Goal: Information Seeking & Learning: Learn about a topic

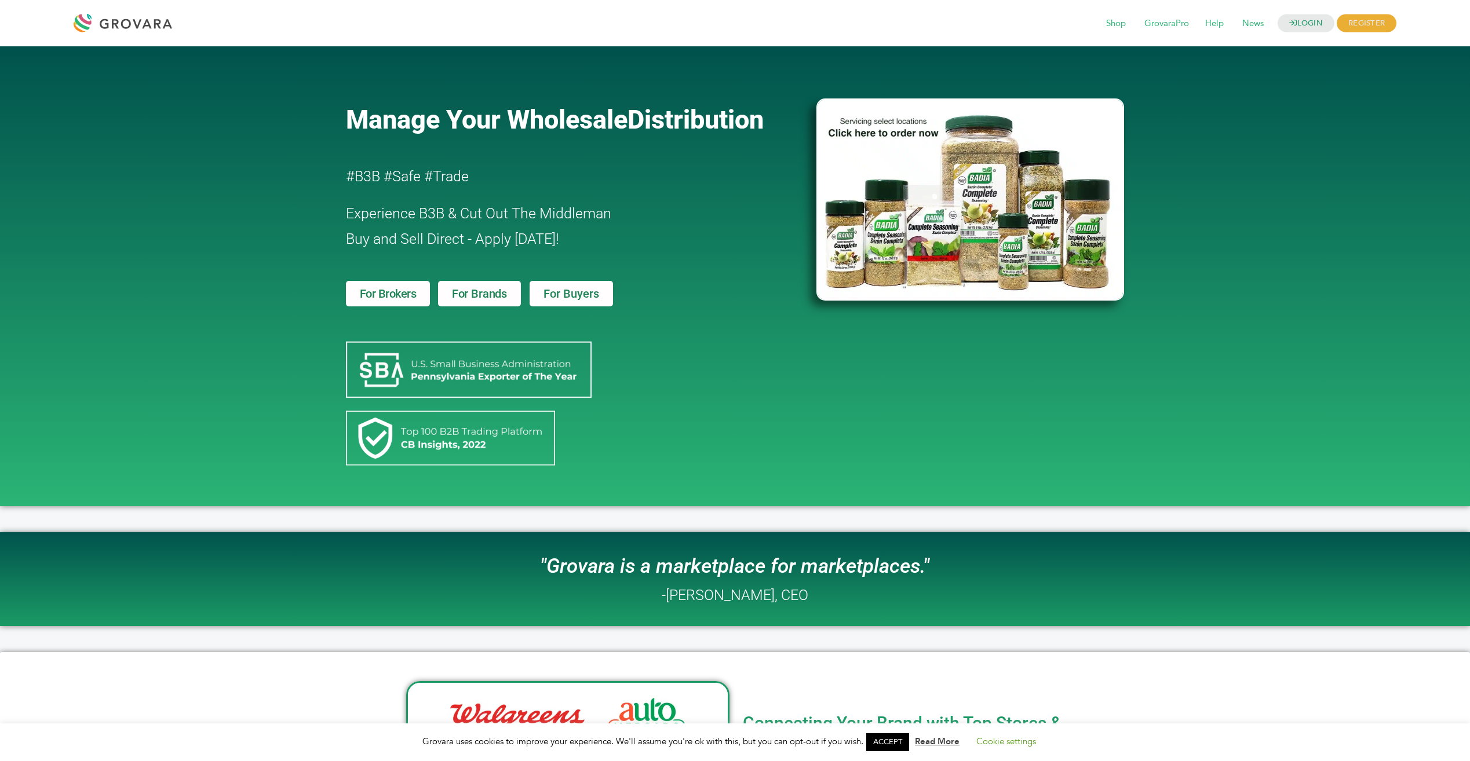
click at [564, 294] on span "For Buyers" at bounding box center [572, 294] width 56 height 12
click at [1117, 25] on span "Shop" at bounding box center [1116, 24] width 36 height 22
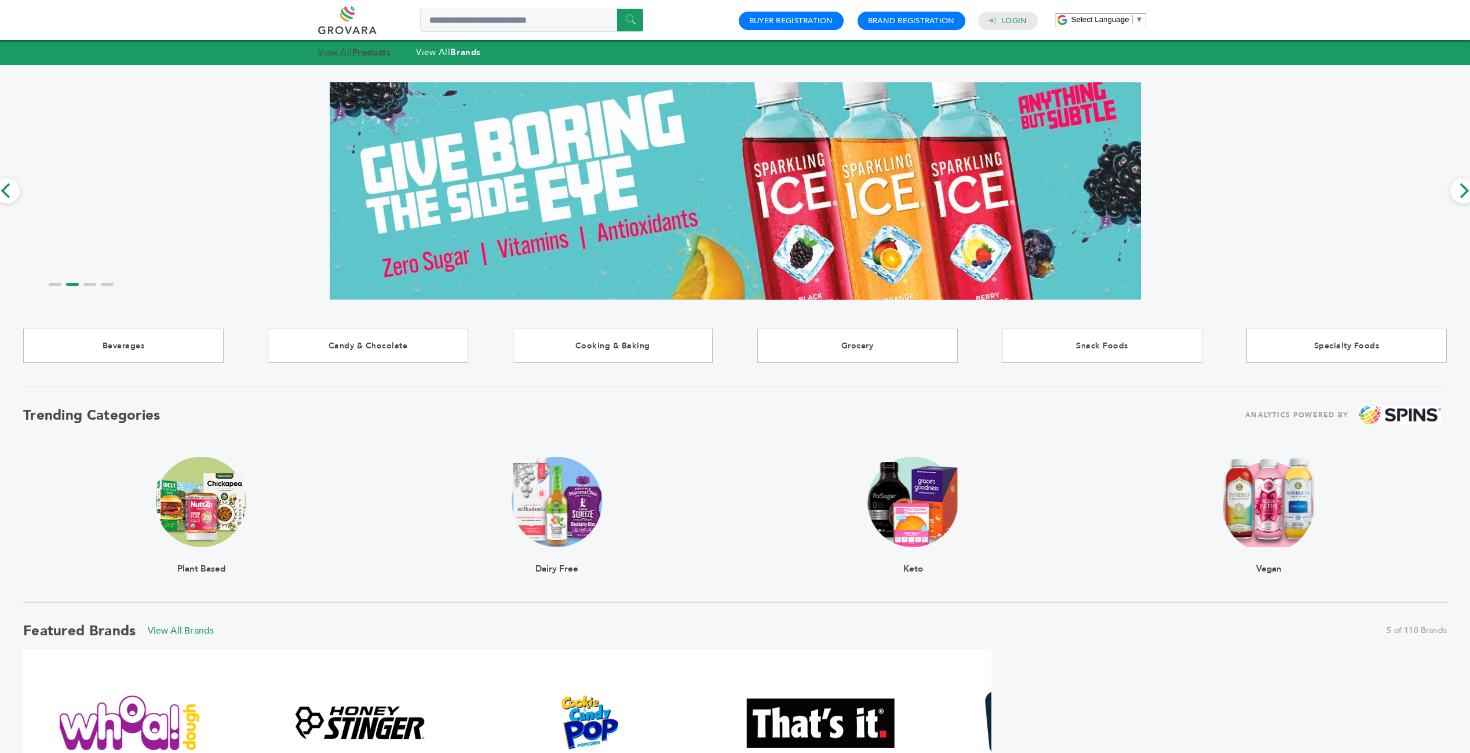
click at [342, 49] on link "View All Products" at bounding box center [354, 52] width 73 height 12
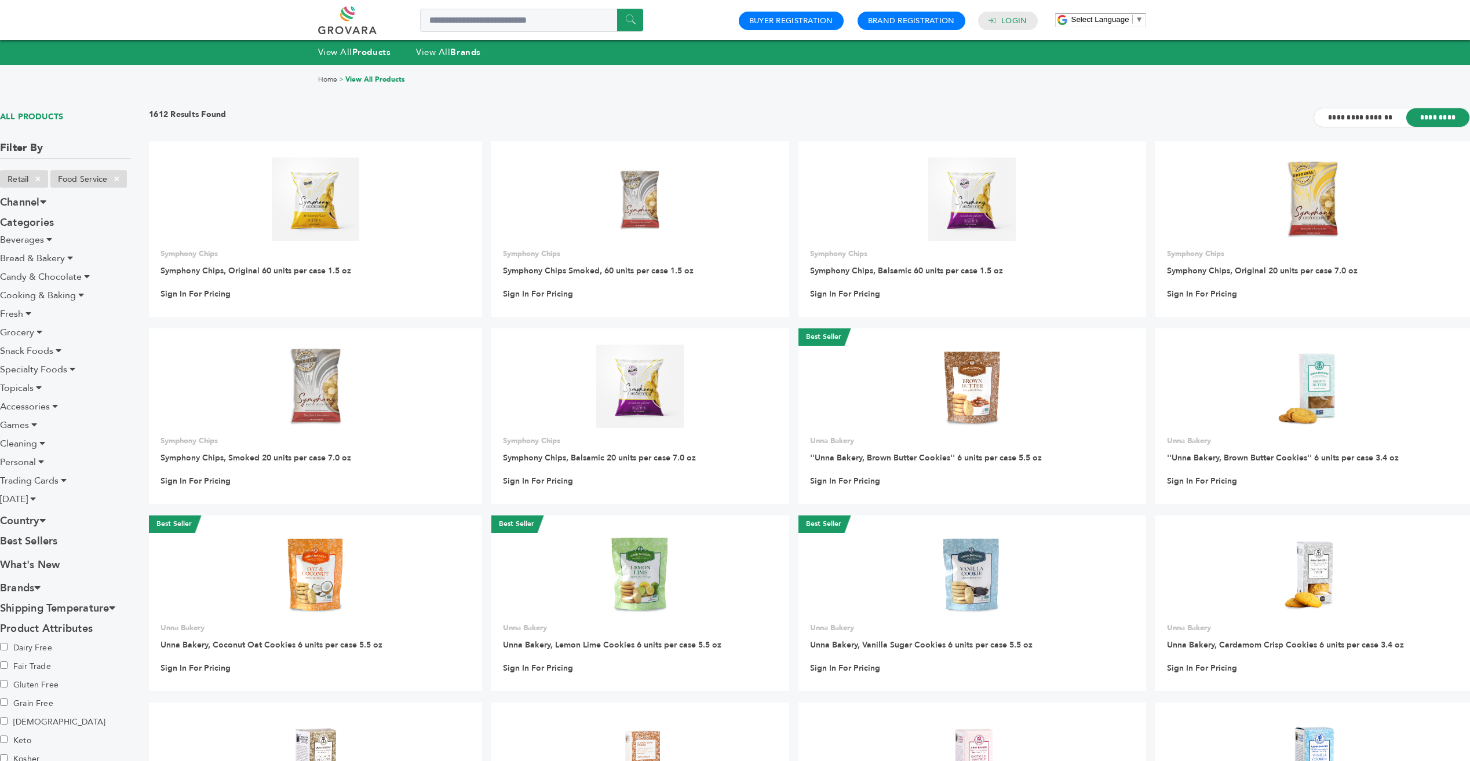
click at [31, 240] on span "Beverages" at bounding box center [22, 240] width 44 height 13
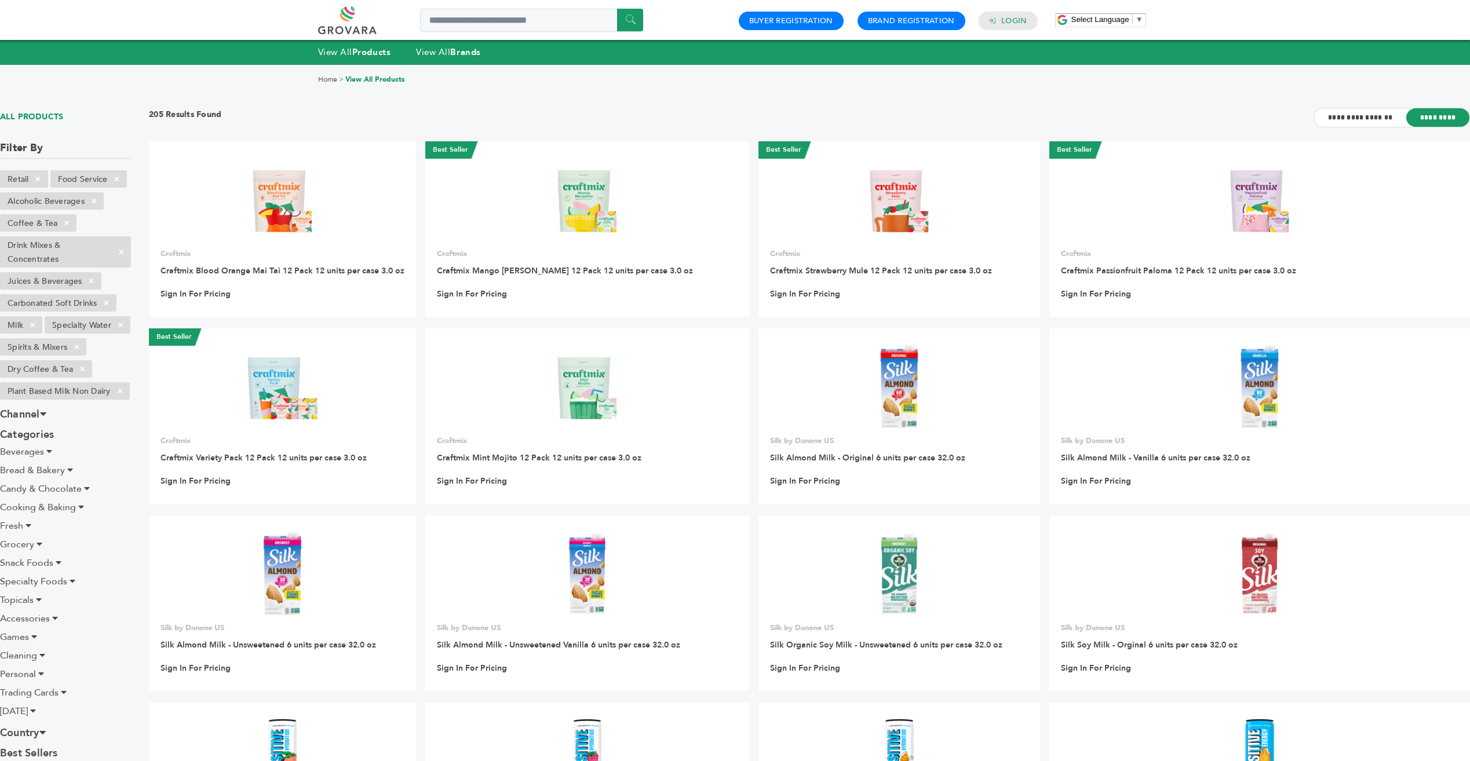
click at [23, 458] on span "Beverages" at bounding box center [22, 452] width 44 height 13
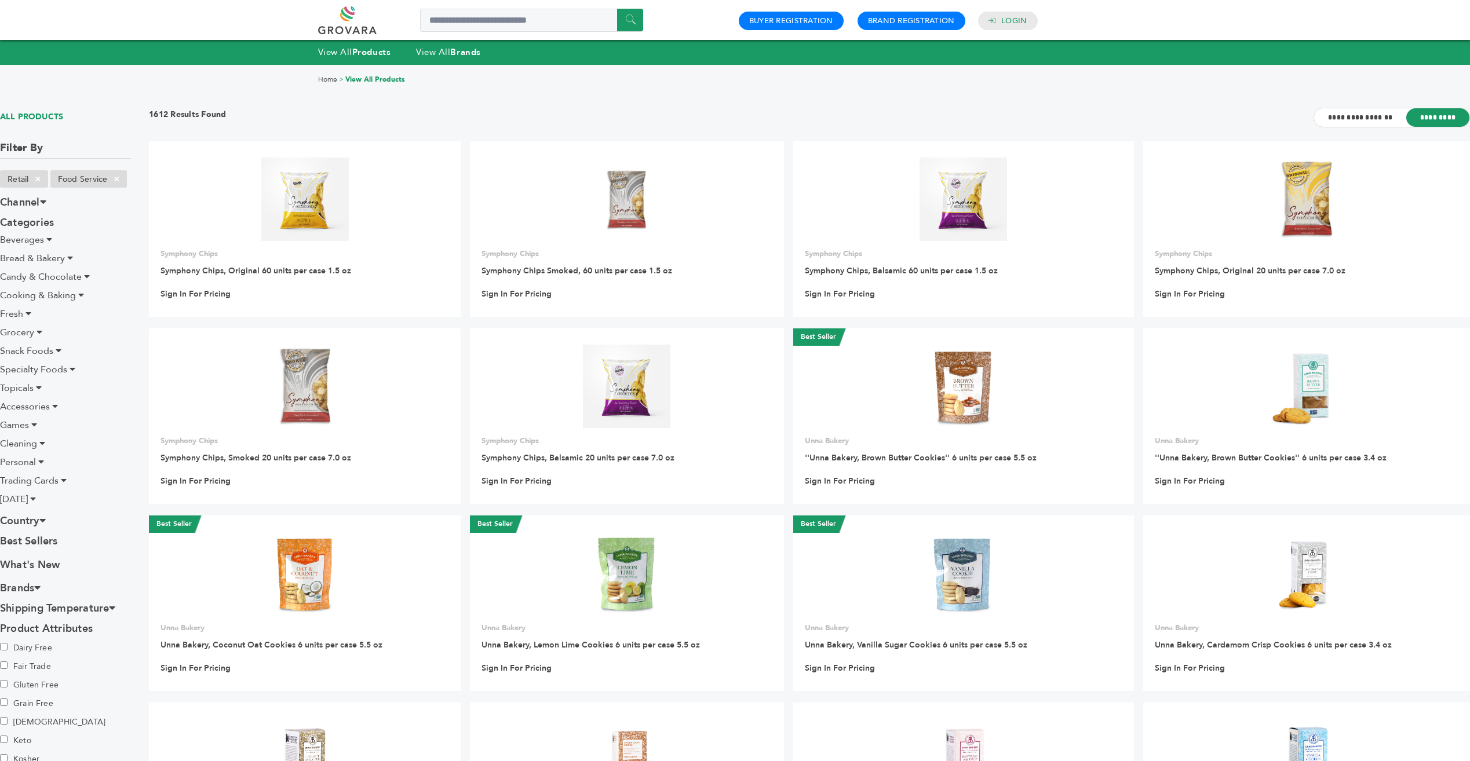
click at [48, 473] on ul "Beverages Alcoholic Beverages Coffee & Tea Drink Mixes & Concentrates Juices & …" at bounding box center [65, 370] width 131 height 274
click at [387, 76] on link "View All Products" at bounding box center [375, 79] width 60 height 9
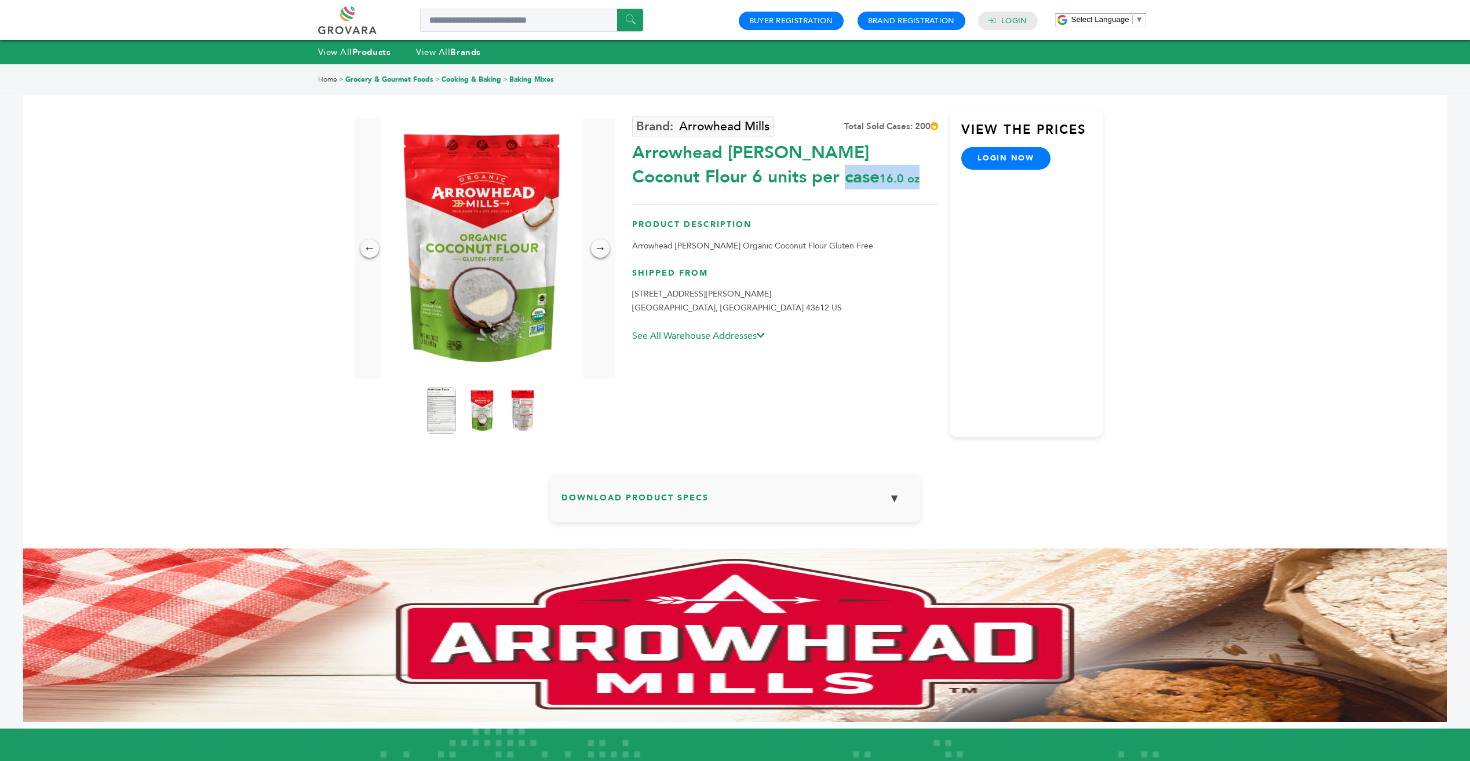
drag, startPoint x: 636, startPoint y: 152, endPoint x: 883, endPoint y: 174, distance: 248.4
click at [883, 174] on div "Arrowhead [PERSON_NAME] Coconut Flour 6 units per case 16.0 oz" at bounding box center [785, 162] width 306 height 54
copy div "Arrowhead [PERSON_NAME] Coconut Flour 6 units per case 16.0 oz"
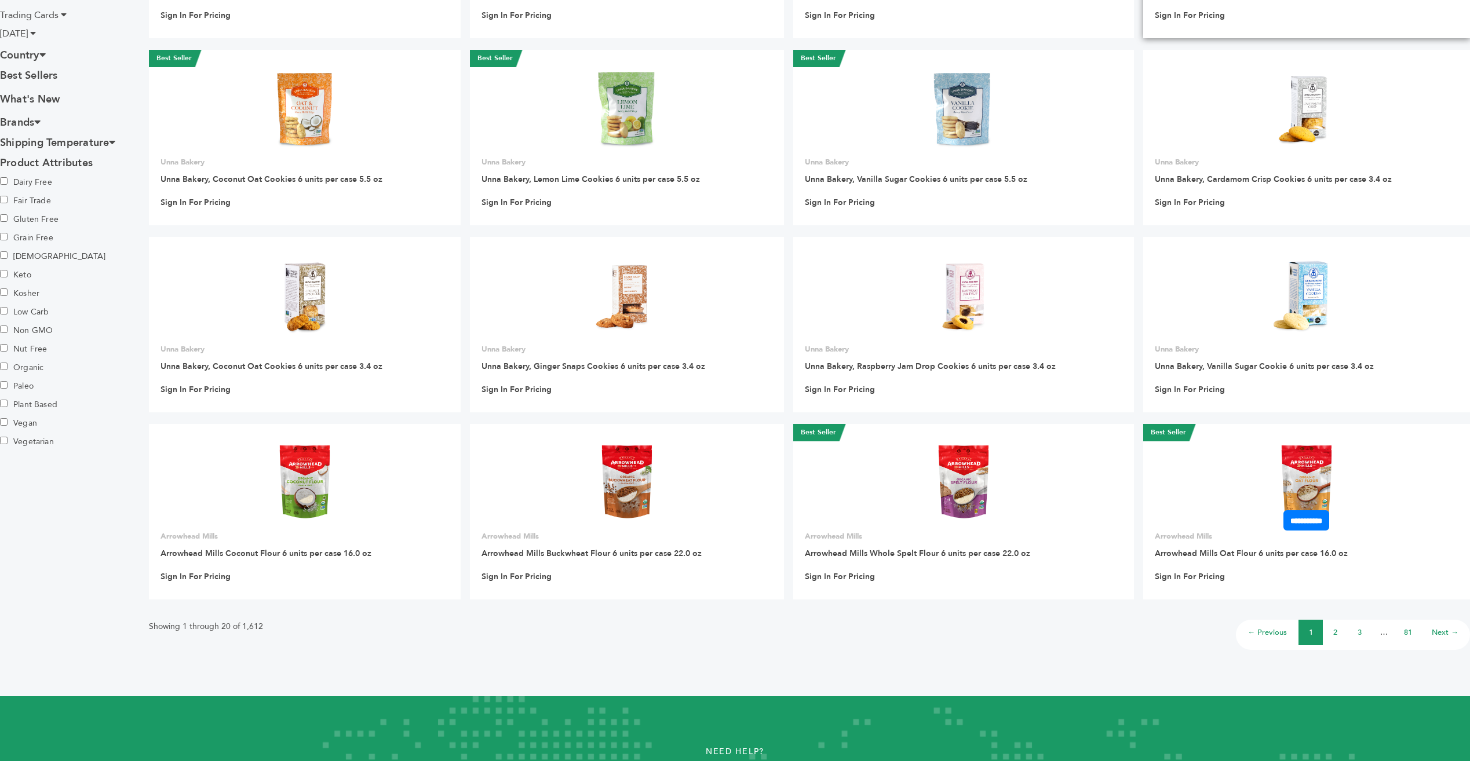
scroll to position [578, 0]
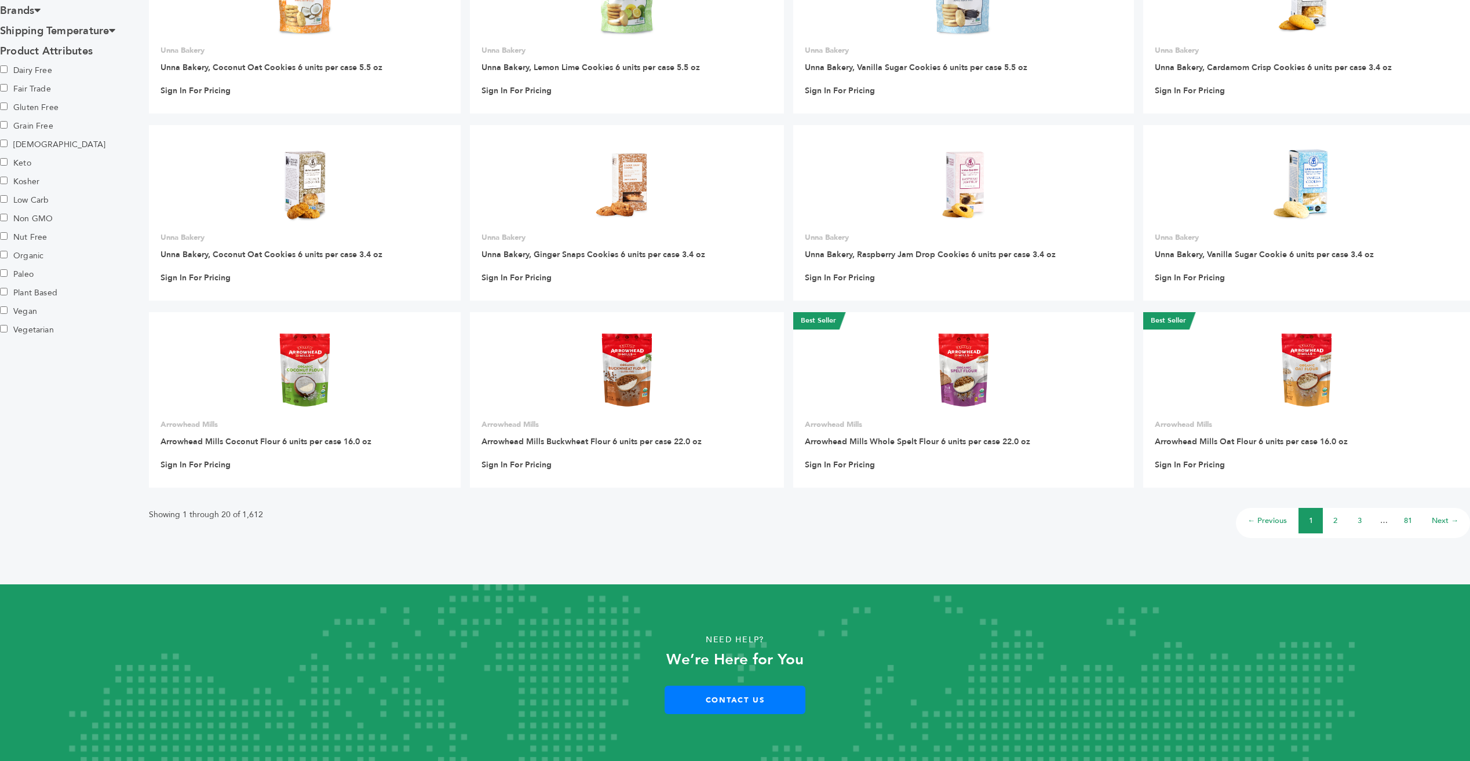
click at [1334, 523] on link "2" at bounding box center [1335, 521] width 4 height 10
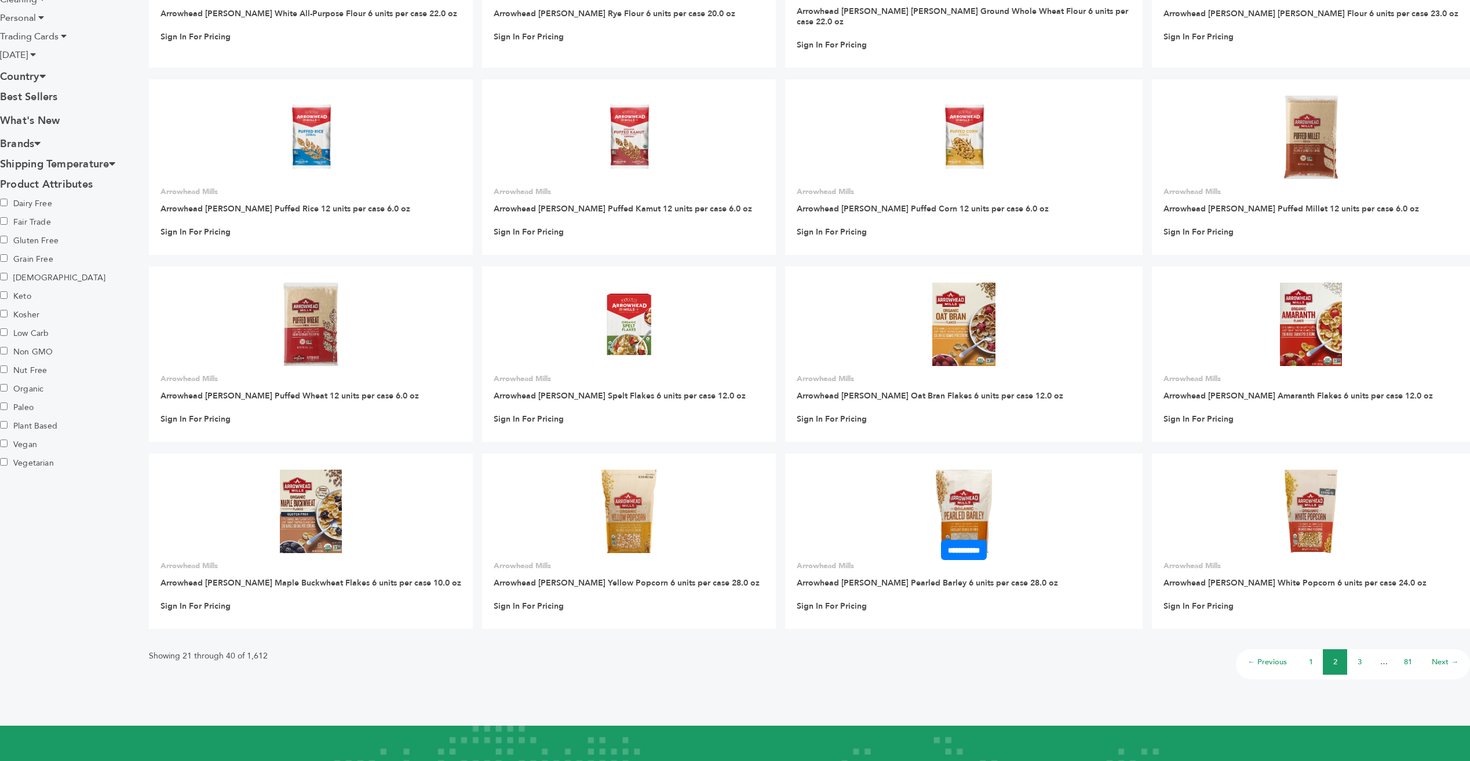
scroll to position [522, 0]
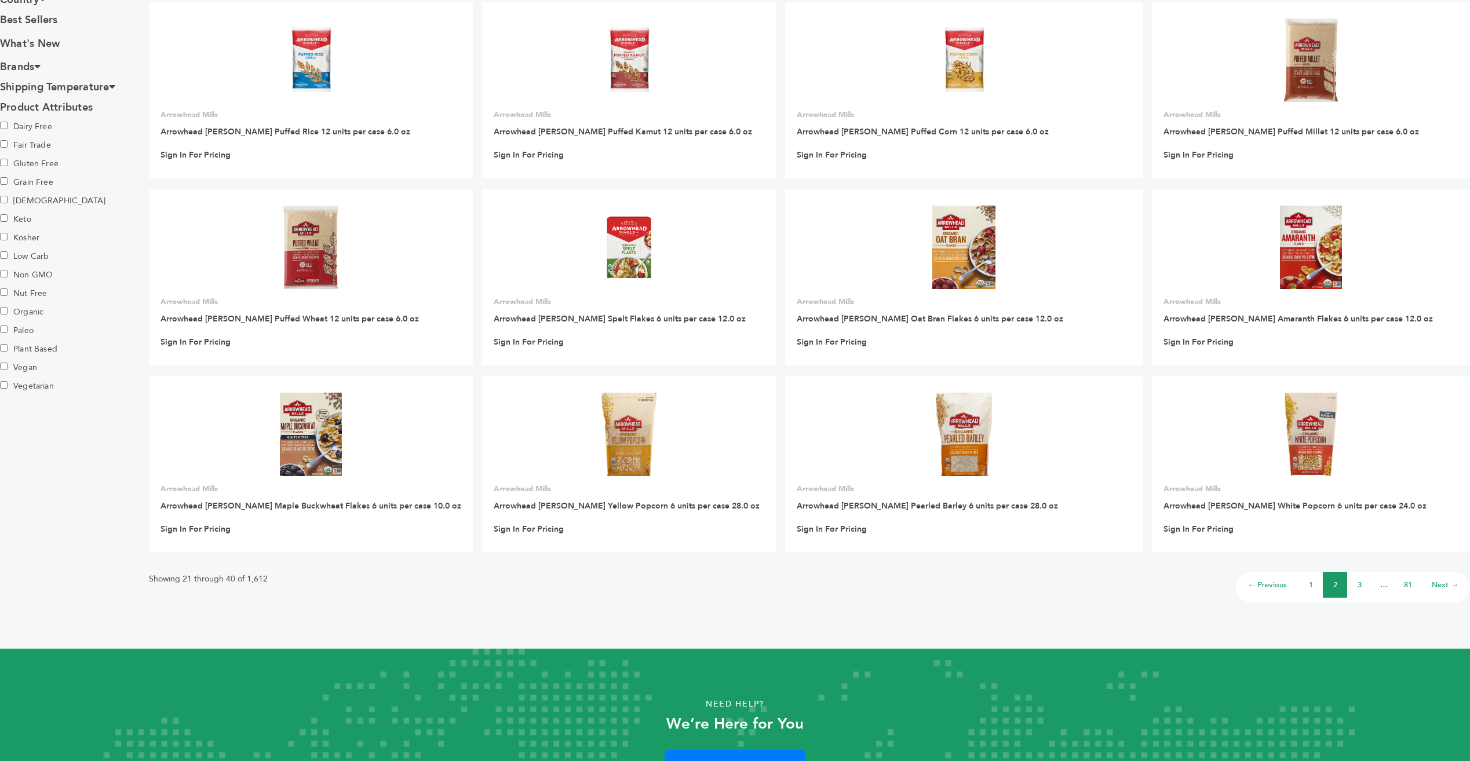
click at [1361, 580] on link "3" at bounding box center [1360, 585] width 4 height 10
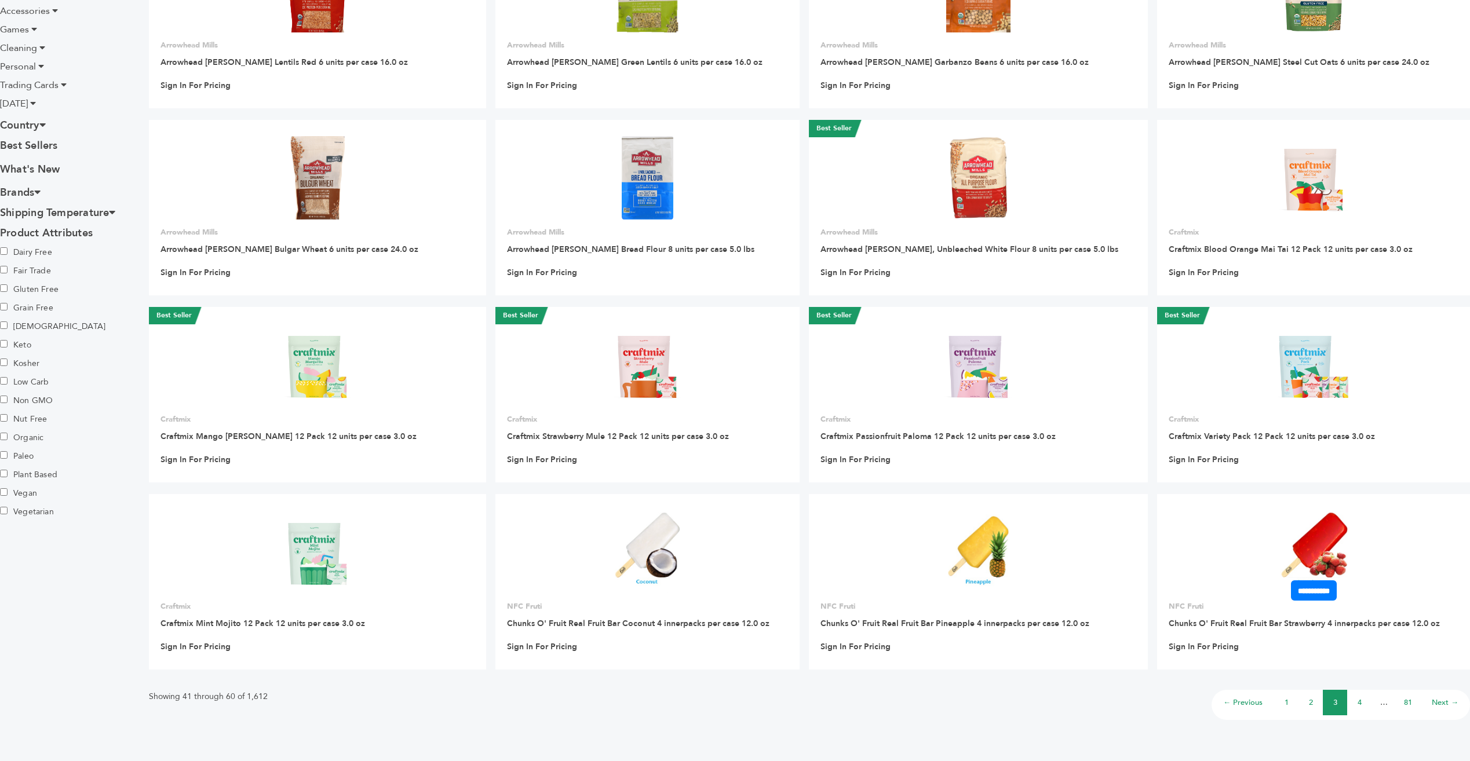
scroll to position [406, 0]
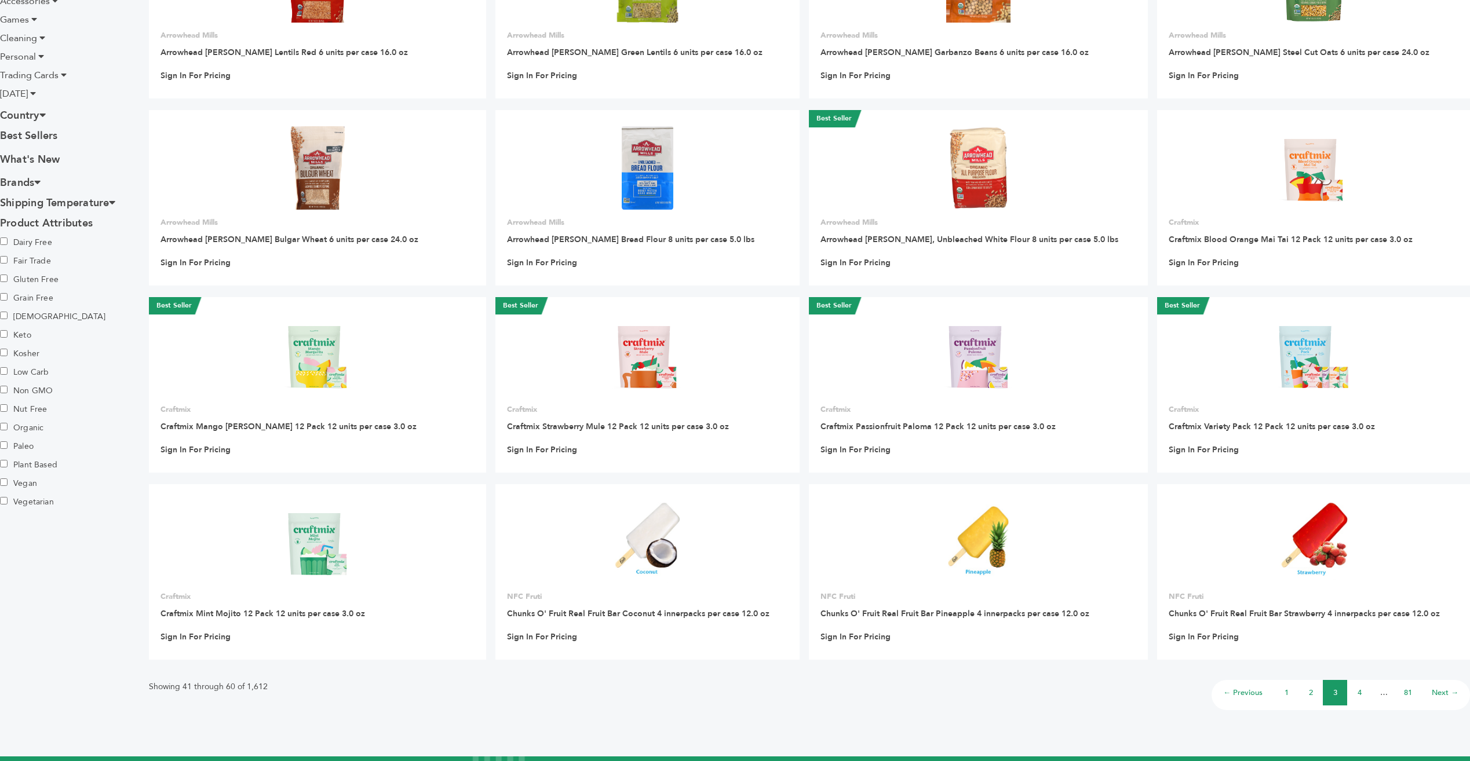
click at [1360, 695] on link "4" at bounding box center [1360, 693] width 4 height 10
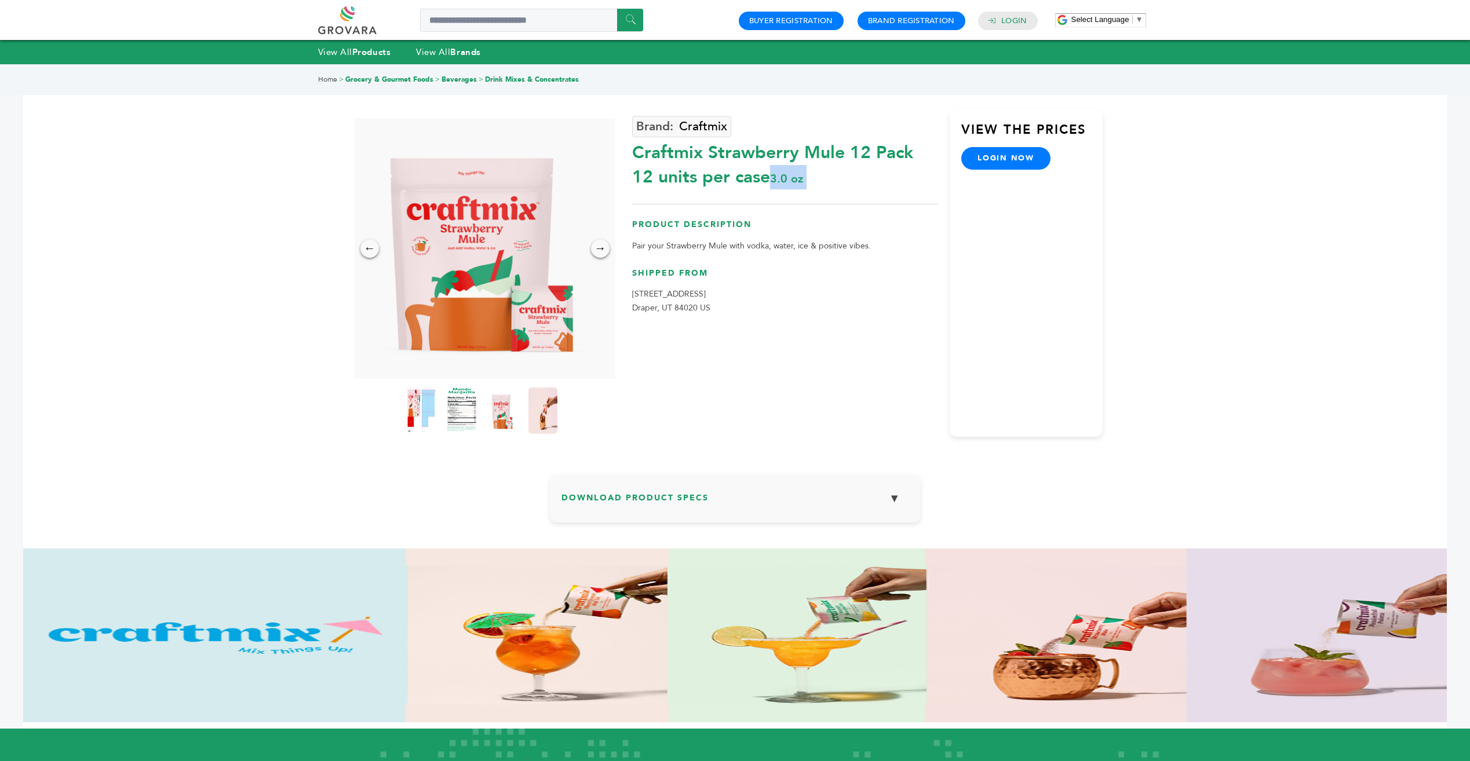
drag, startPoint x: 636, startPoint y: 151, endPoint x: 793, endPoint y: 199, distance: 163.5
click at [793, 199] on div "Craftmix Craftmix Strawberry Mule 12 Pack 12 units per case 3.0 oz Product Desc…" at bounding box center [785, 273] width 306 height 327
copy div "Craftmix Strawberry Mule 12 Pack 12 units per case 3.0 oz"
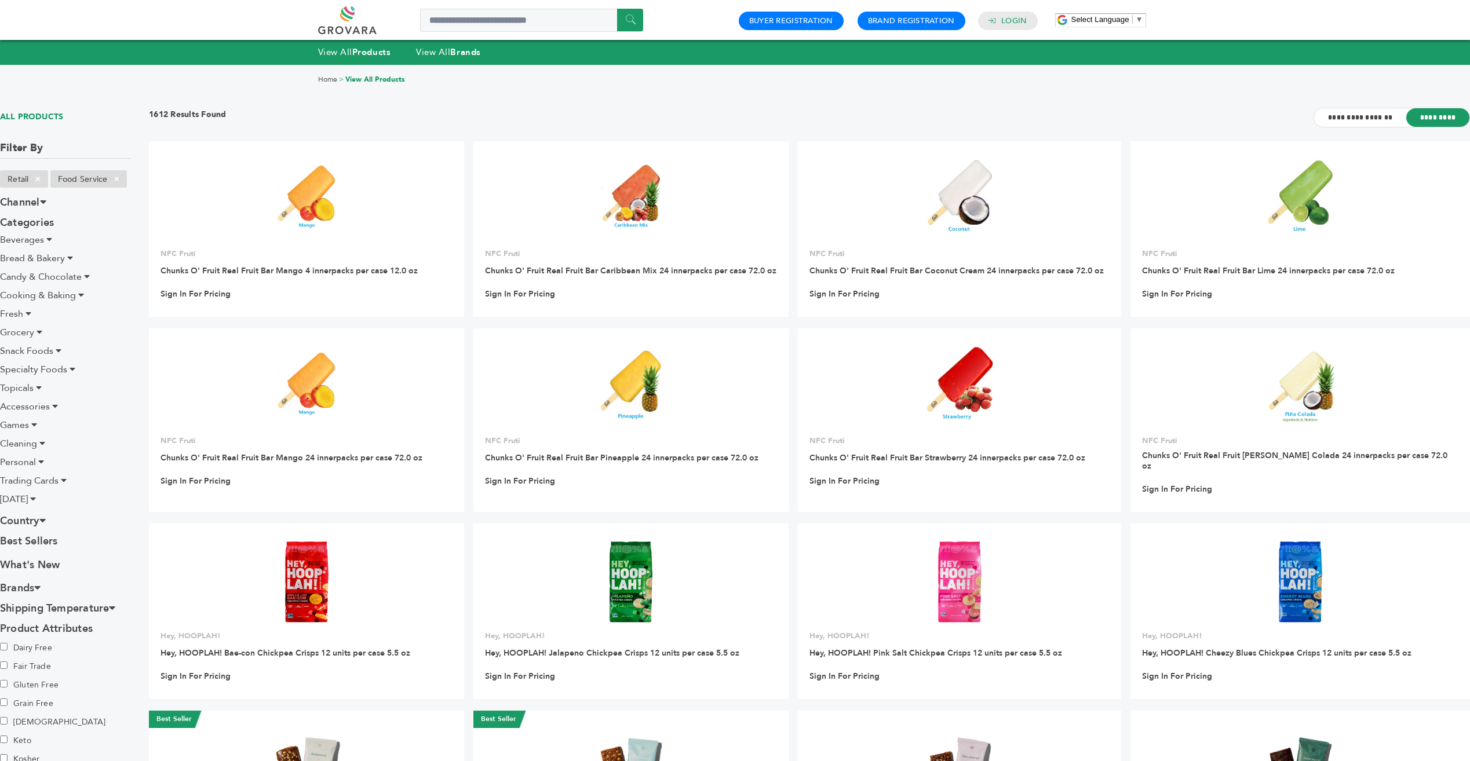
click at [37, 273] on span "Candy & Chocolate" at bounding box center [41, 277] width 82 height 13
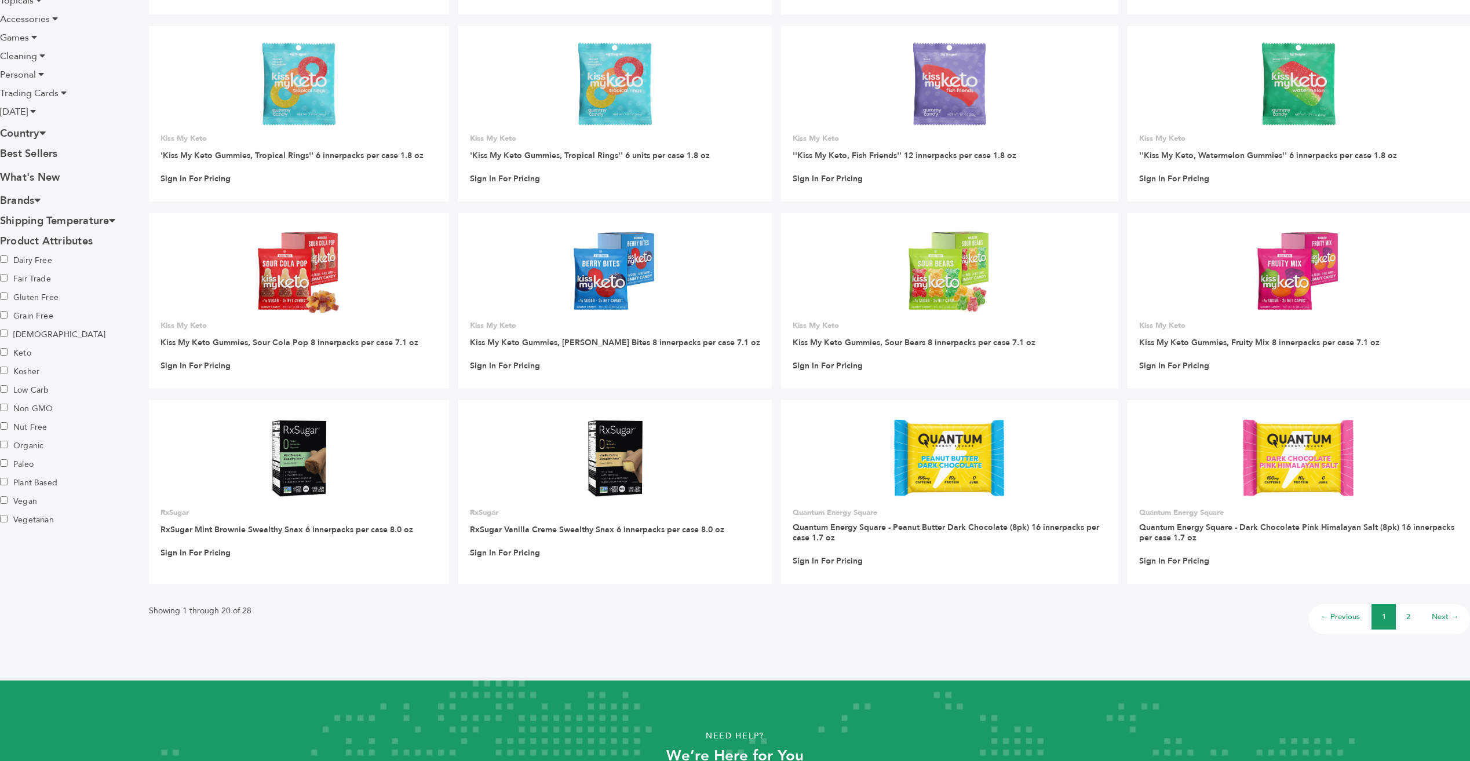
scroll to position [290, 0]
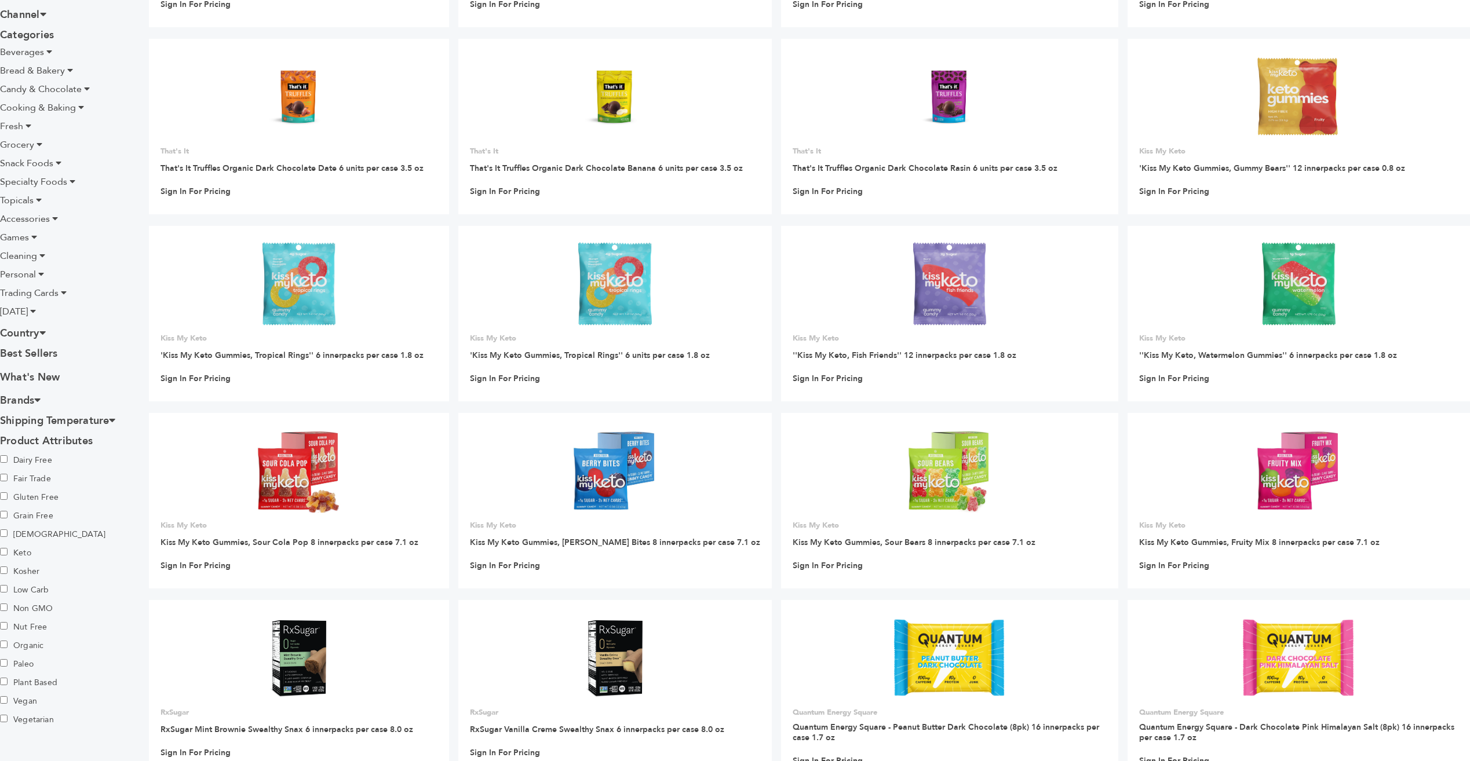
click at [29, 219] on span "Accessories" at bounding box center [25, 219] width 50 height 13
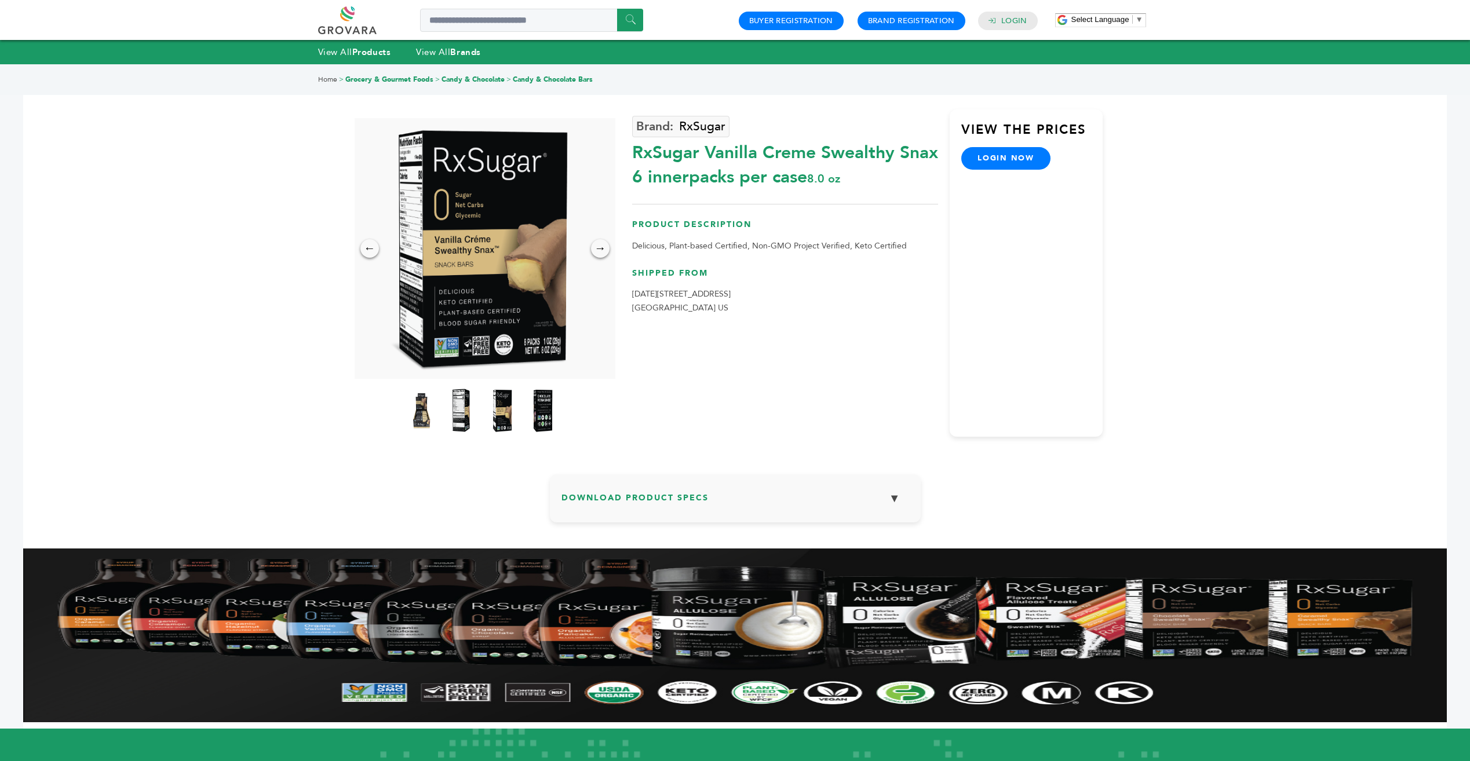
click at [637, 153] on div "RxSugar Vanilla Creme Swealthy Snax 6 innerpacks per case 8.0 oz" at bounding box center [785, 162] width 306 height 54
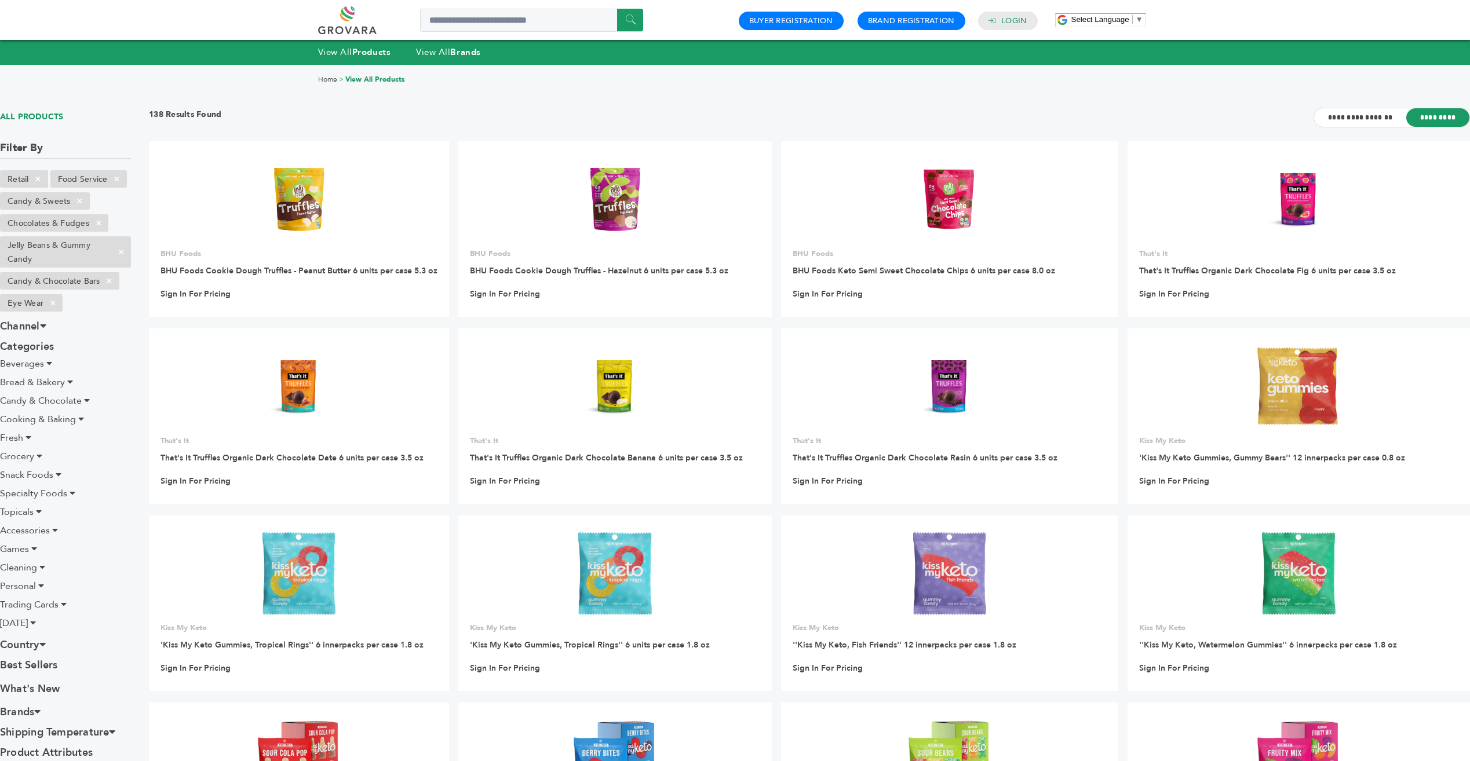
click at [12, 555] on span "Games" at bounding box center [14, 549] width 29 height 13
click at [19, 590] on span "Cleaning" at bounding box center [18, 590] width 37 height 13
click at [17, 629] on span "Personal" at bounding box center [18, 630] width 36 height 13
click at [21, 429] on span "Beverages" at bounding box center [22, 430] width 44 height 13
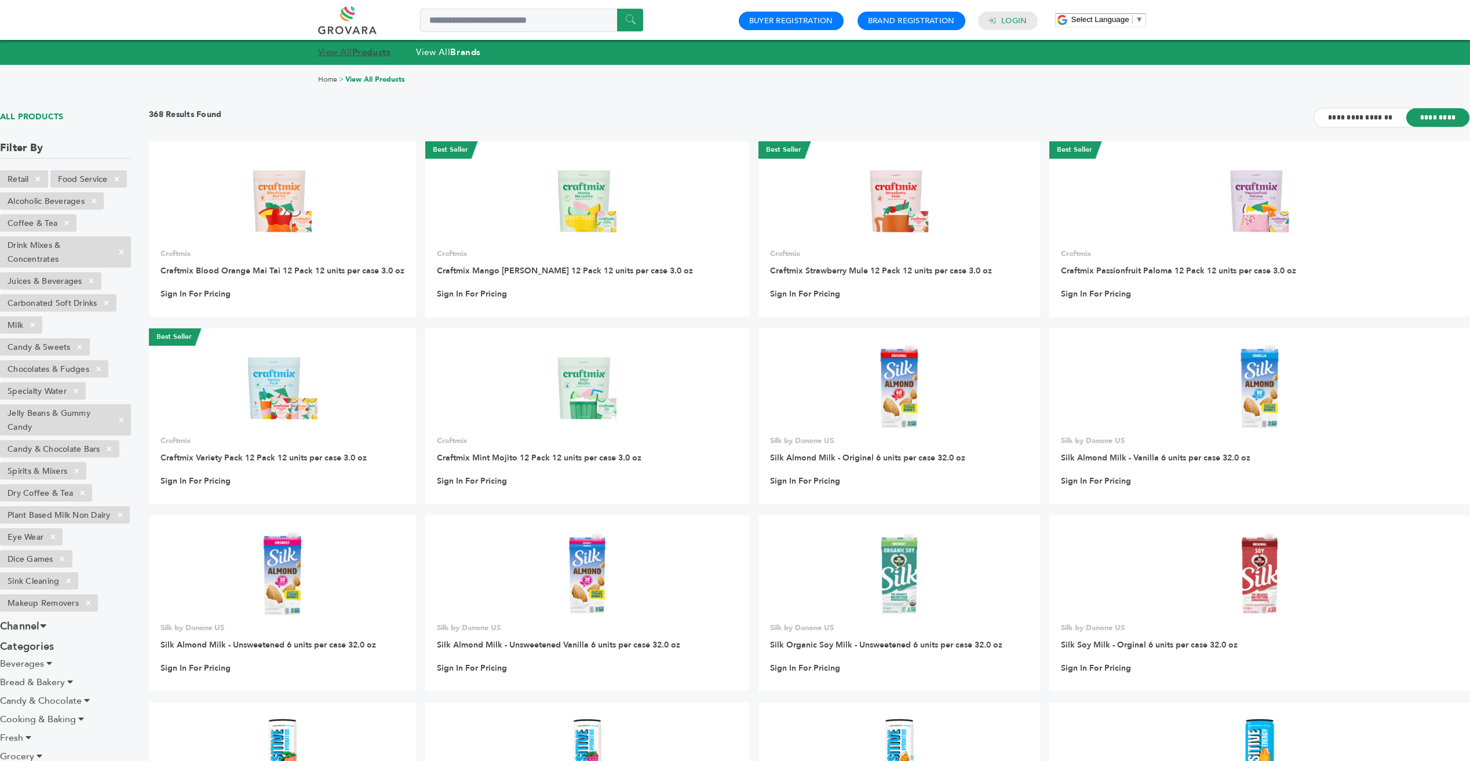
click at [339, 52] on link "View All Products" at bounding box center [354, 52] width 73 height 12
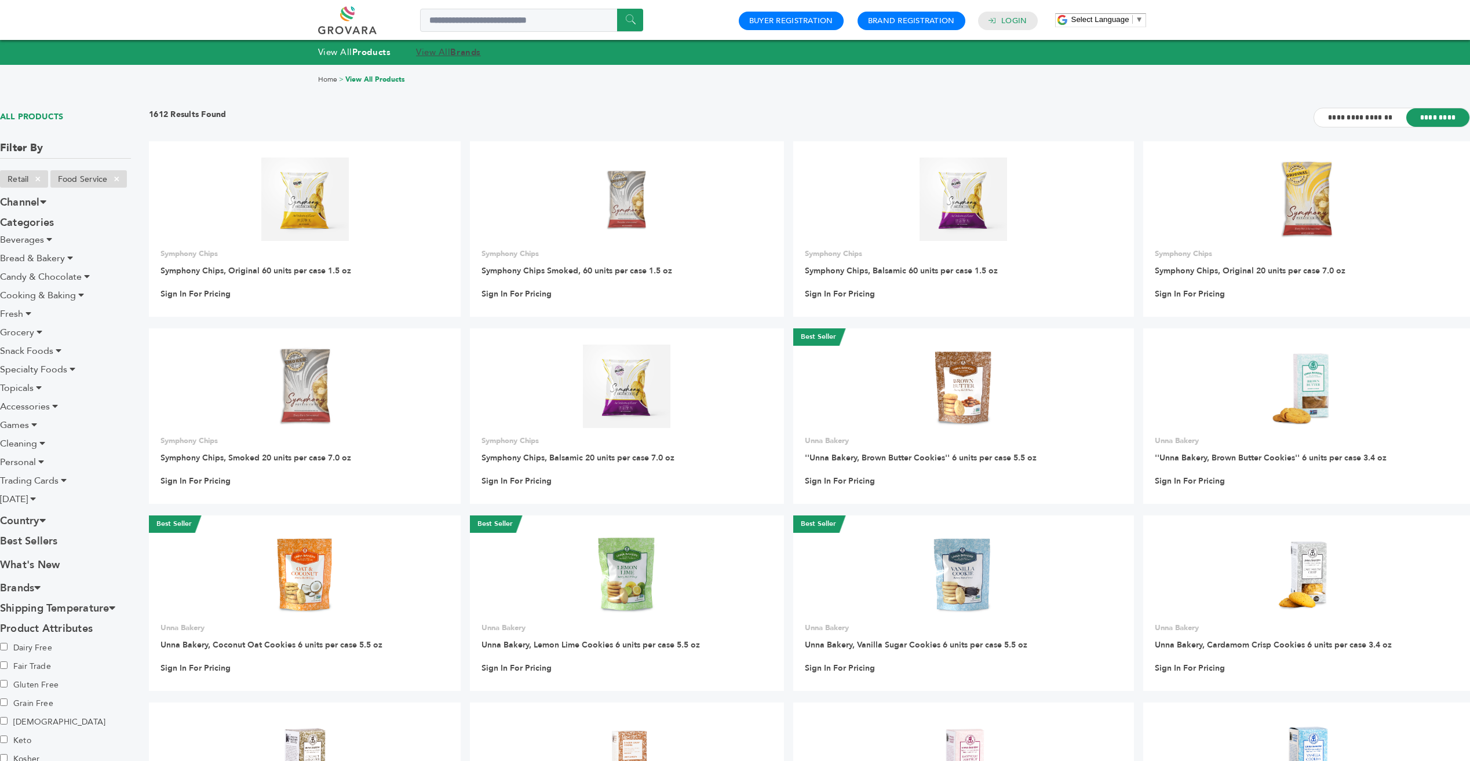
click at [443, 53] on link "View All Brands" at bounding box center [448, 52] width 65 height 12
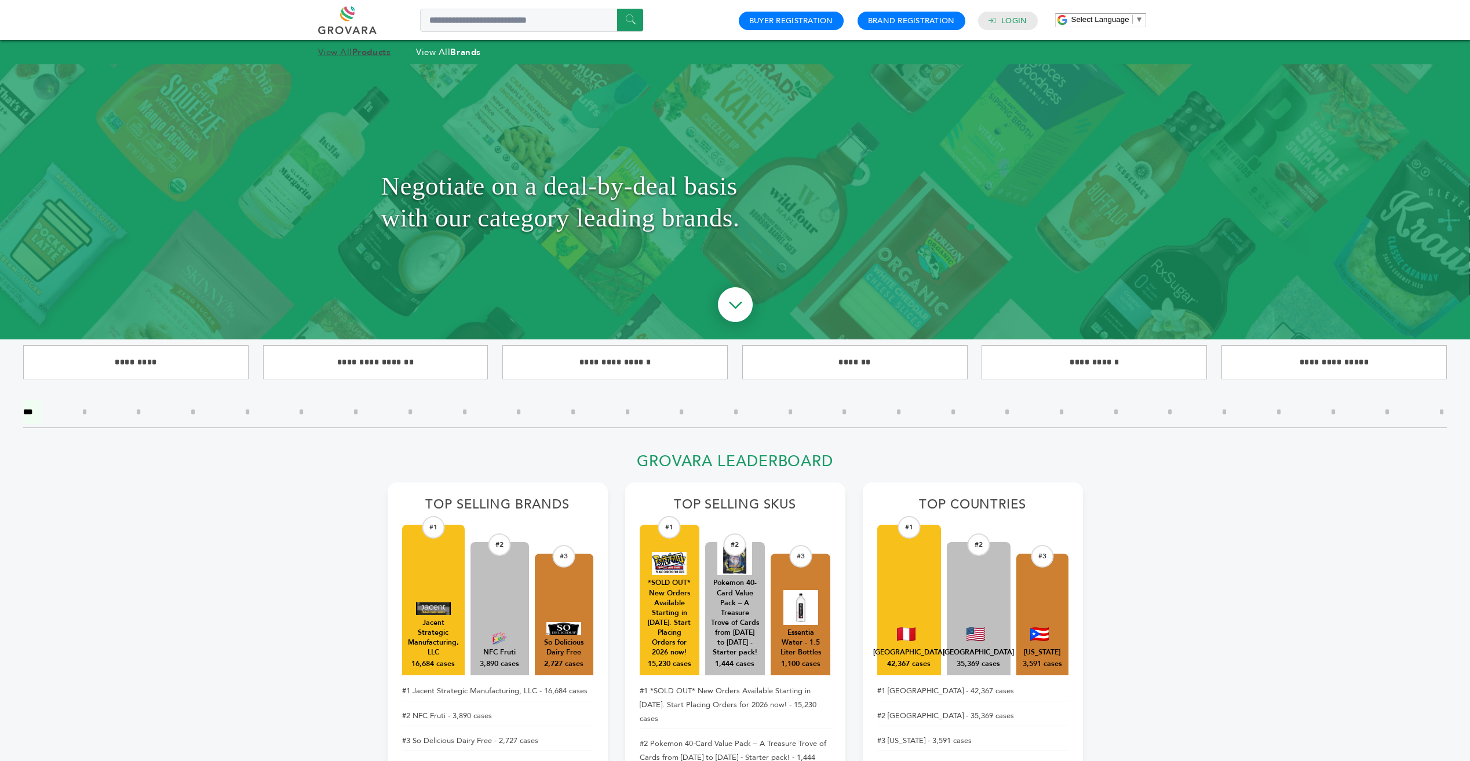
click at [353, 49] on link "View All Products" at bounding box center [354, 52] width 73 height 12
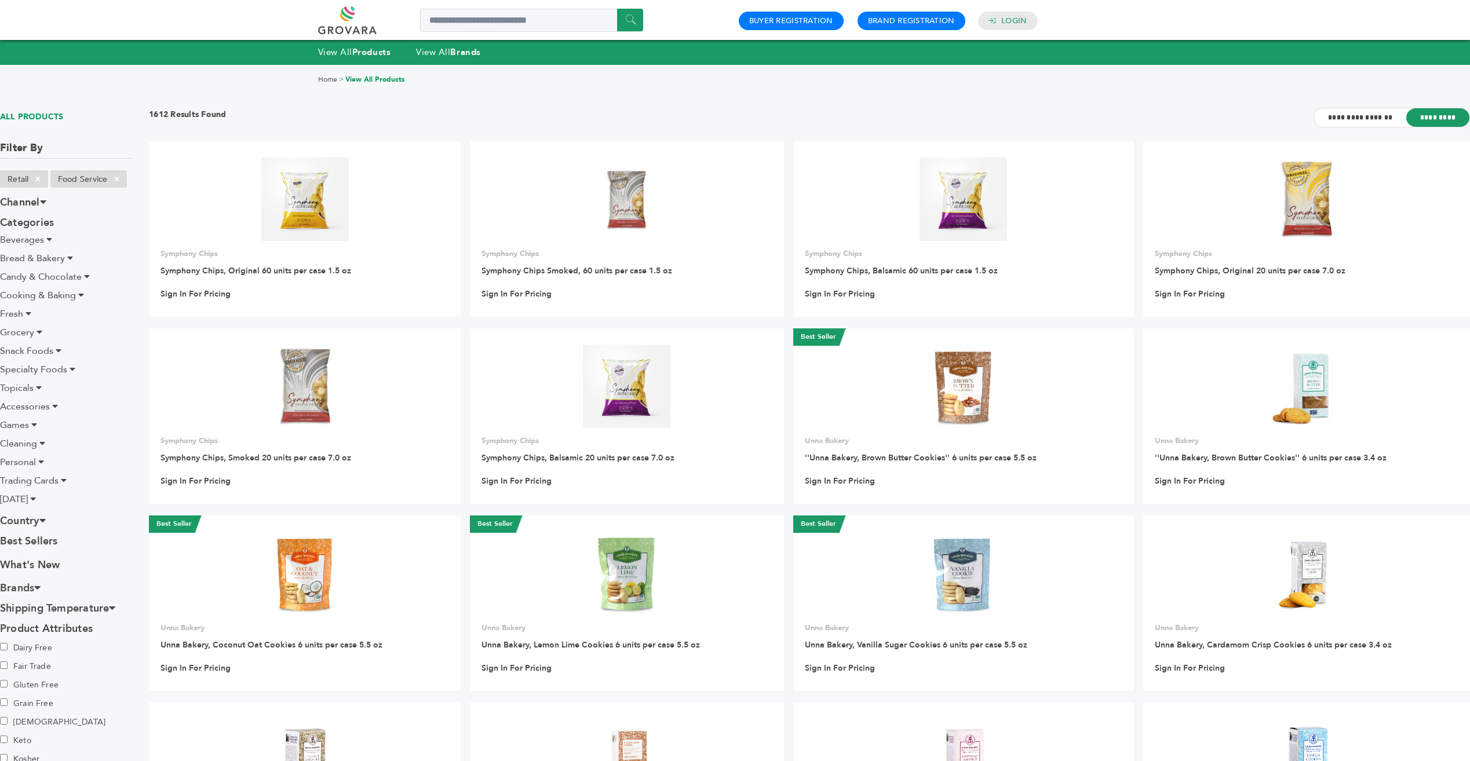
click at [18, 241] on span "Beverages" at bounding box center [22, 240] width 44 height 13
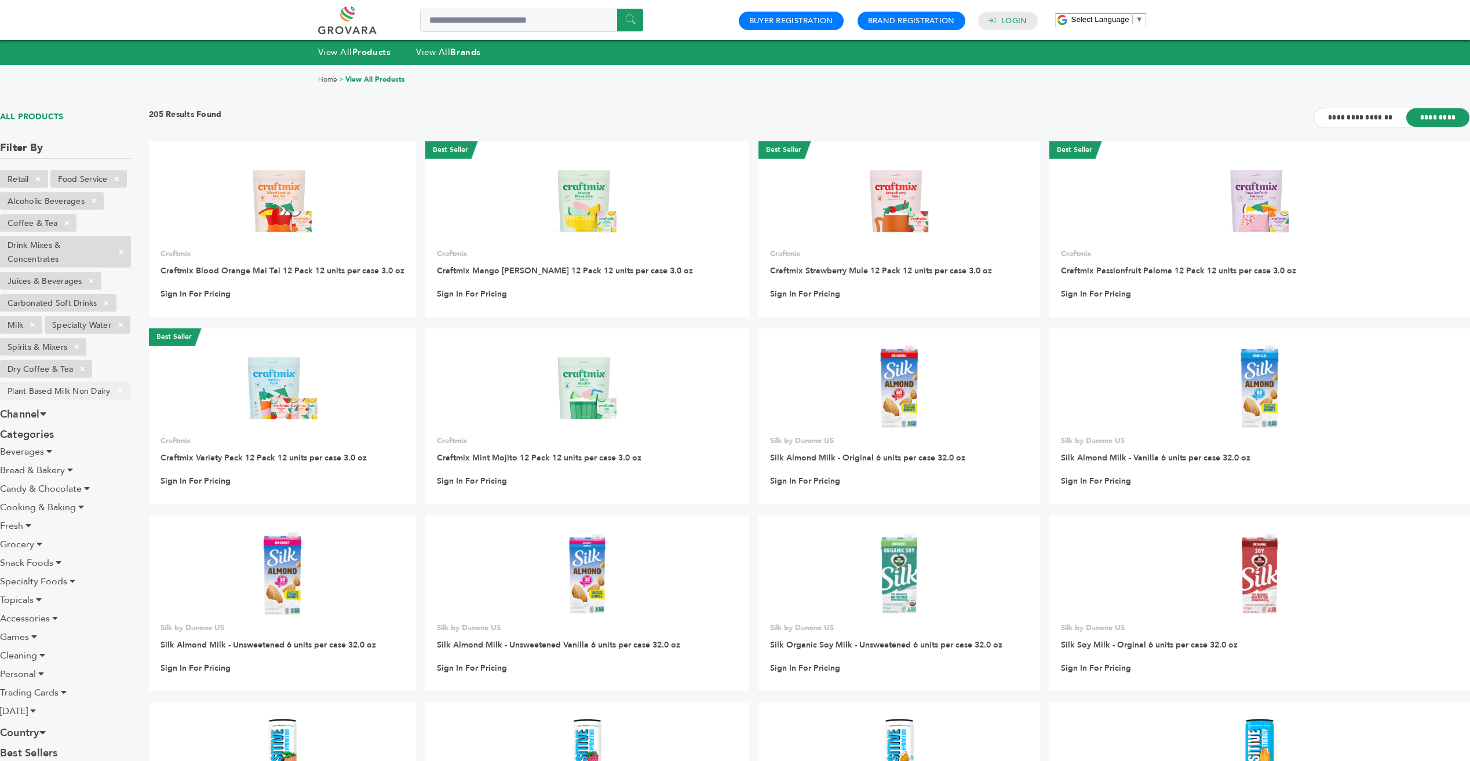
click at [39, 388] on li "Plant Based Milk Non Dairy ×" at bounding box center [65, 390] width 130 height 17
click at [38, 356] on li "Spirits & Mixers ×" at bounding box center [43, 346] width 86 height 17
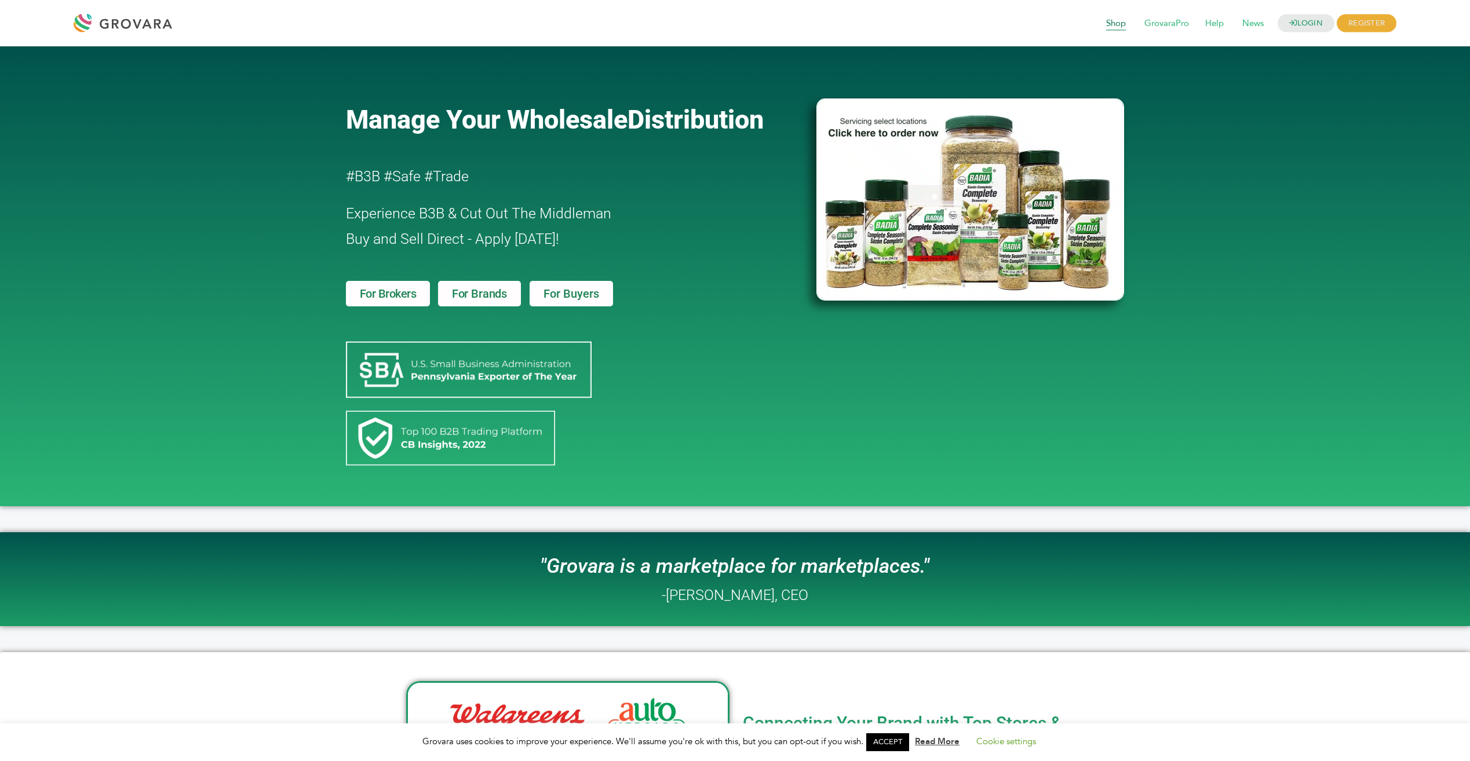
click at [1115, 26] on span "Shop" at bounding box center [1116, 24] width 36 height 22
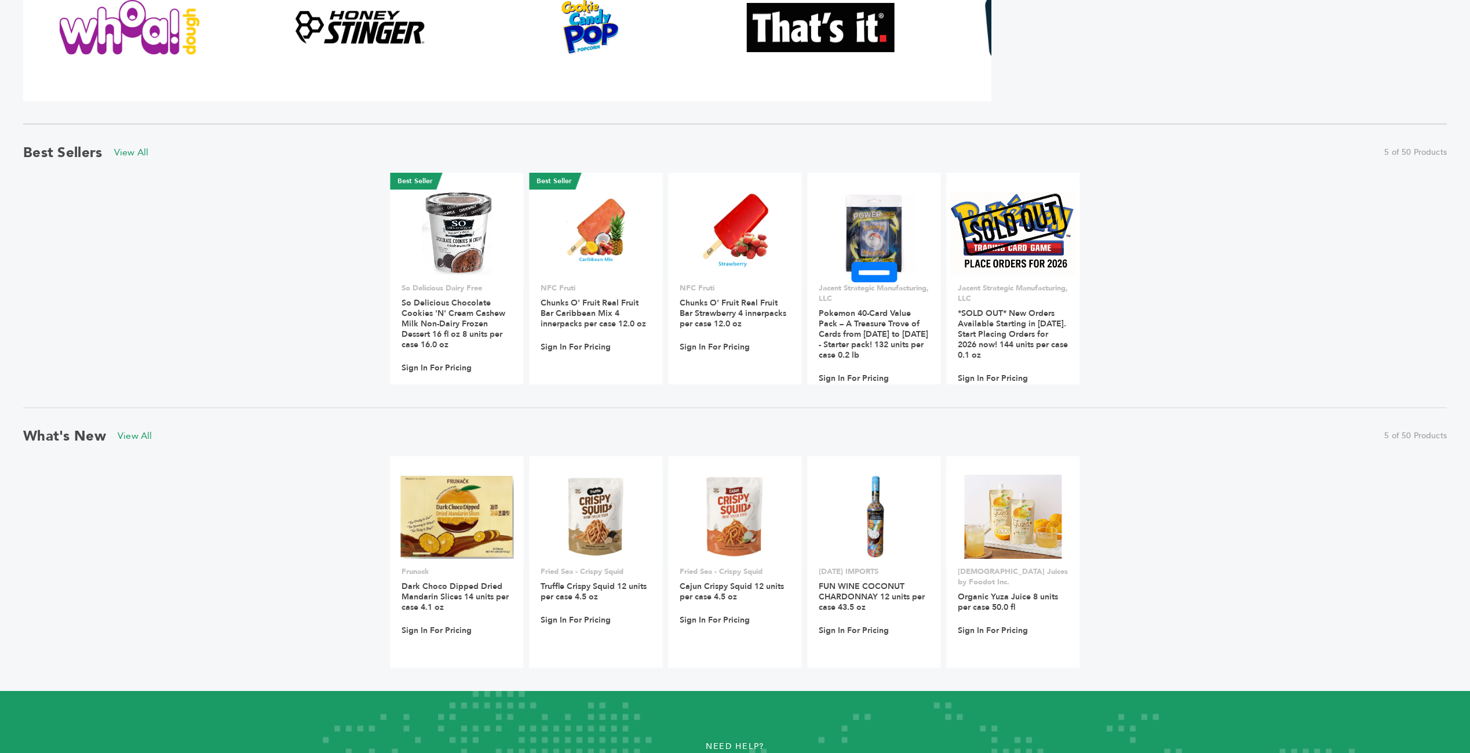
scroll to position [464, 0]
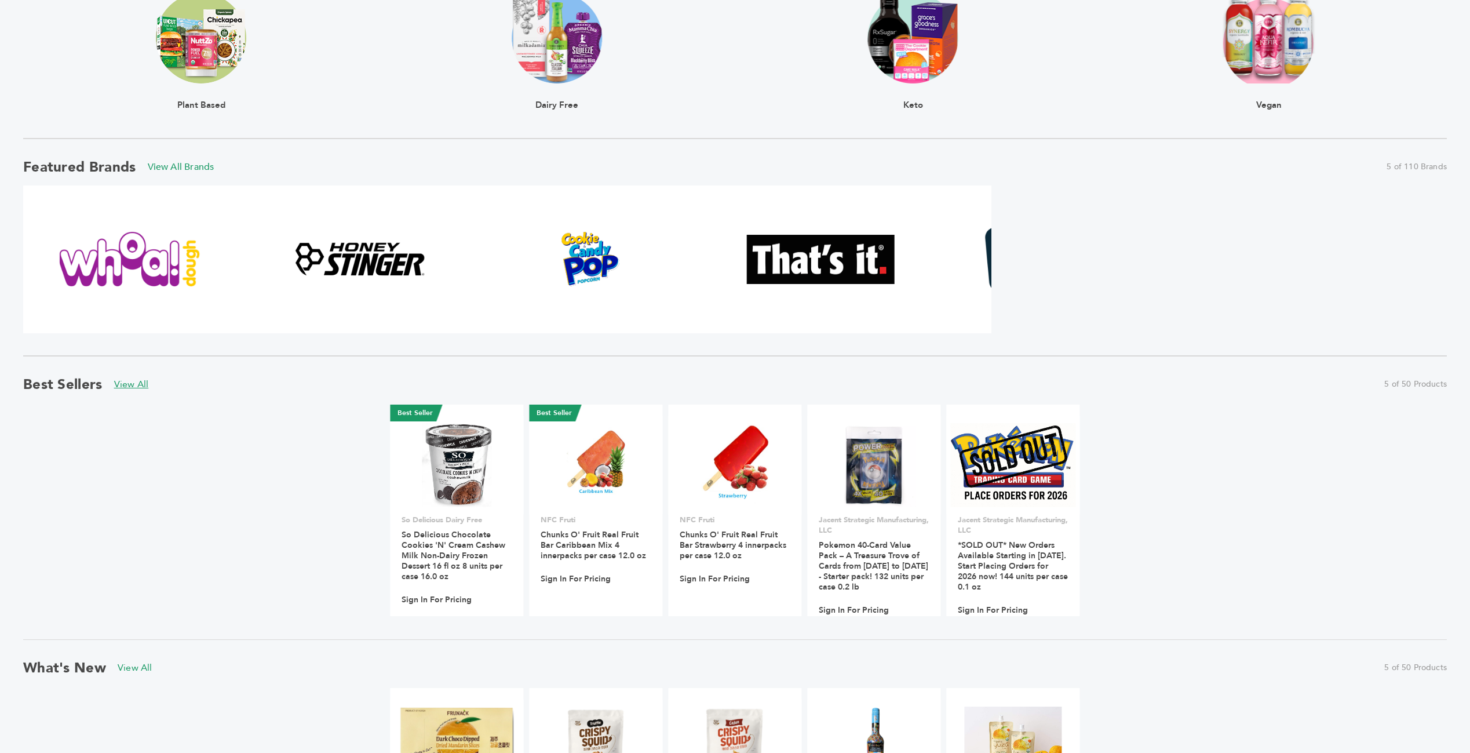
click at [134, 382] on link "View All" at bounding box center [131, 384] width 35 height 13
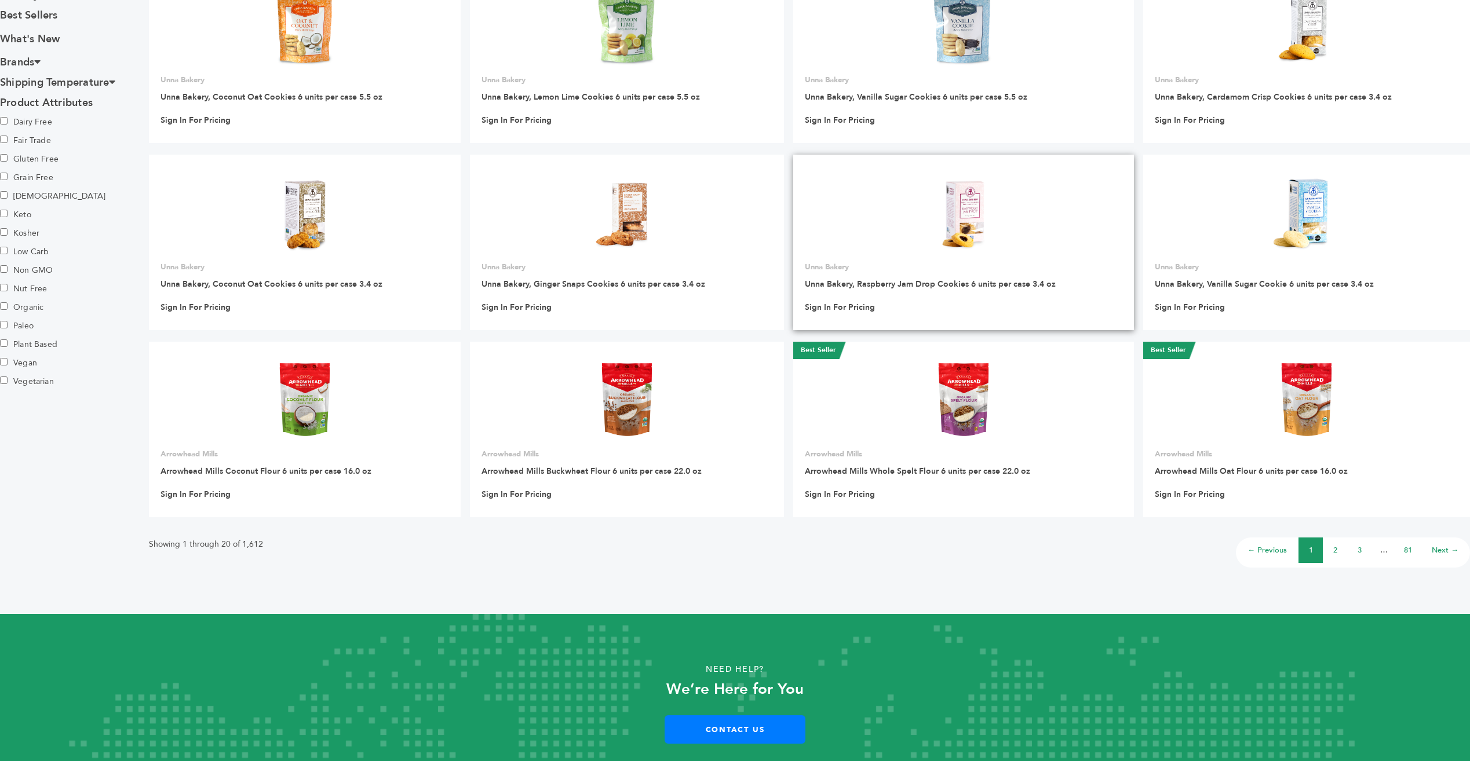
scroll to position [578, 0]
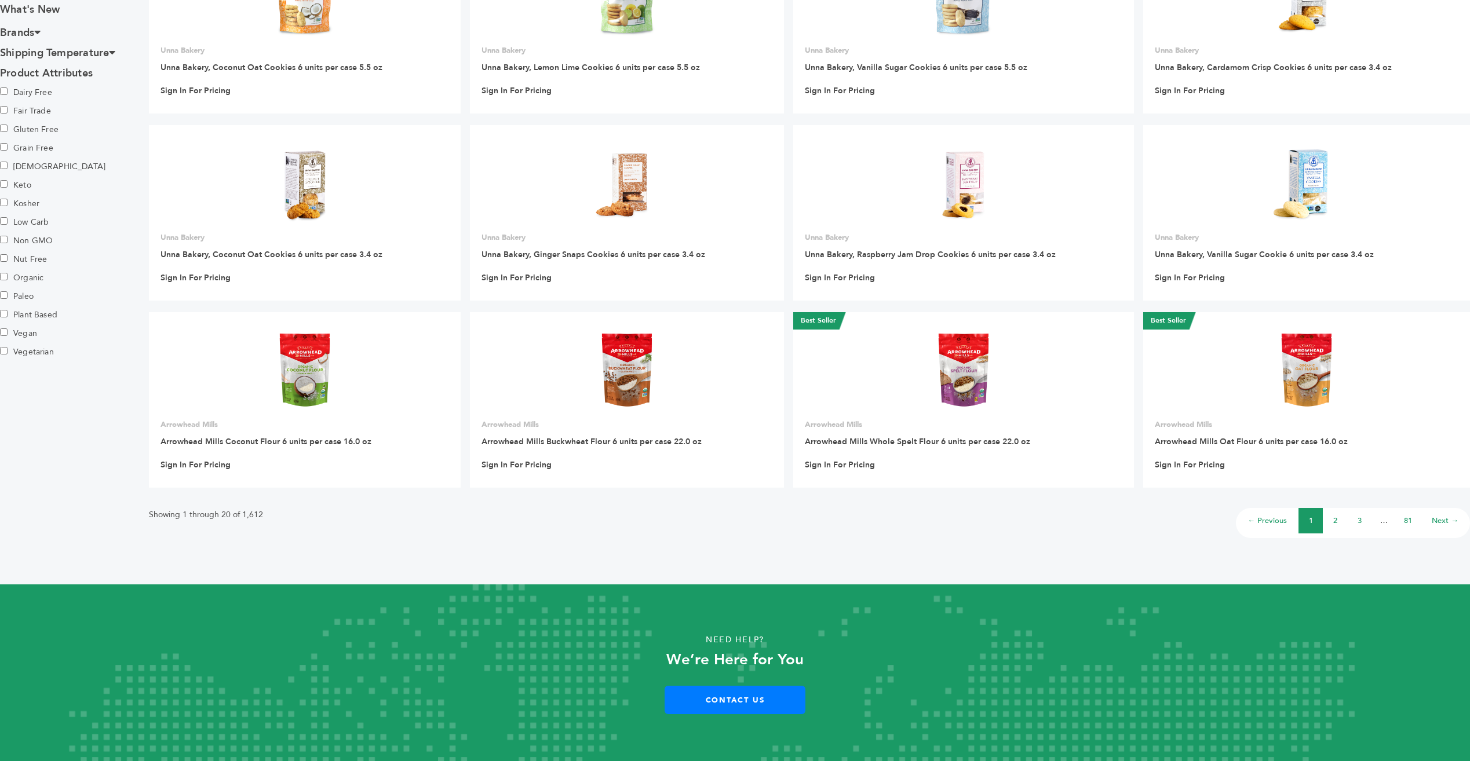
click at [1333, 521] on link "2" at bounding box center [1335, 521] width 4 height 10
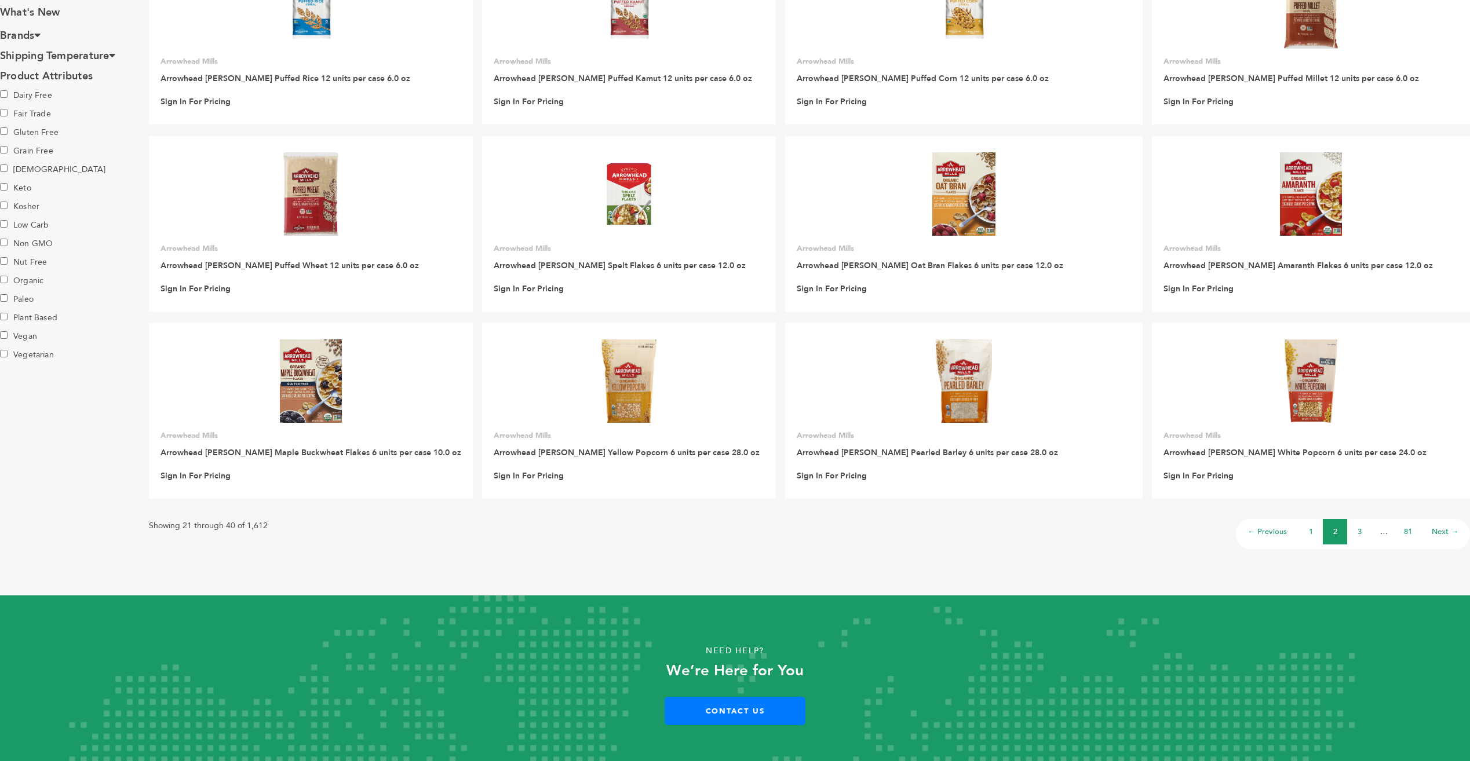
click at [1408, 527] on link "81" at bounding box center [1408, 532] width 8 height 10
